Goal: Check status: Check status

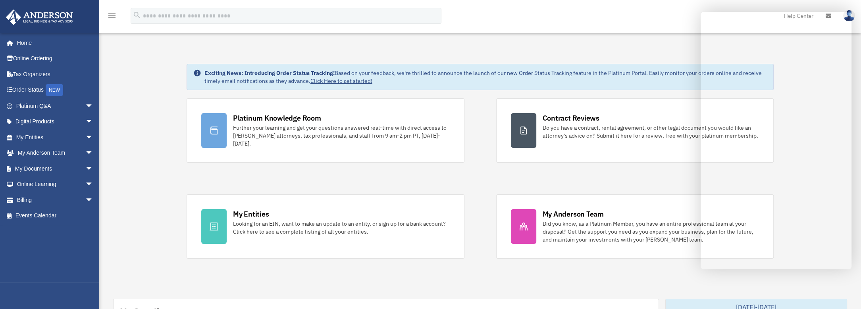
drag, startPoint x: 704, startPoint y: 215, endPoint x: 792, endPoint y: 258, distance: 97.7
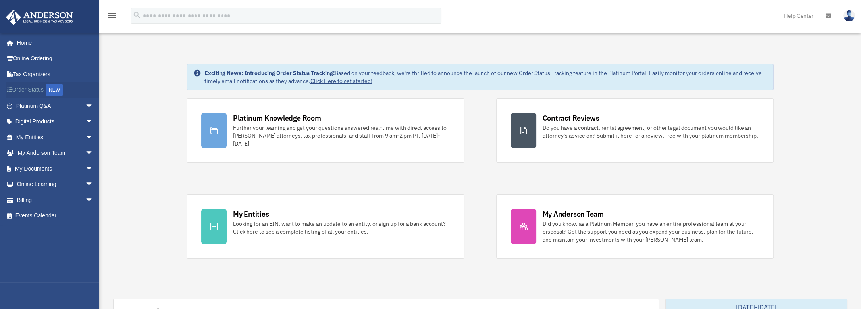
click at [39, 89] on link "Order Status NEW" at bounding box center [56, 90] width 100 height 16
click at [52, 89] on div "NEW" at bounding box center [54, 90] width 17 height 12
click at [44, 92] on link "Order Status NEW" at bounding box center [56, 90] width 100 height 16
